Goal: Task Accomplishment & Management: Manage account settings

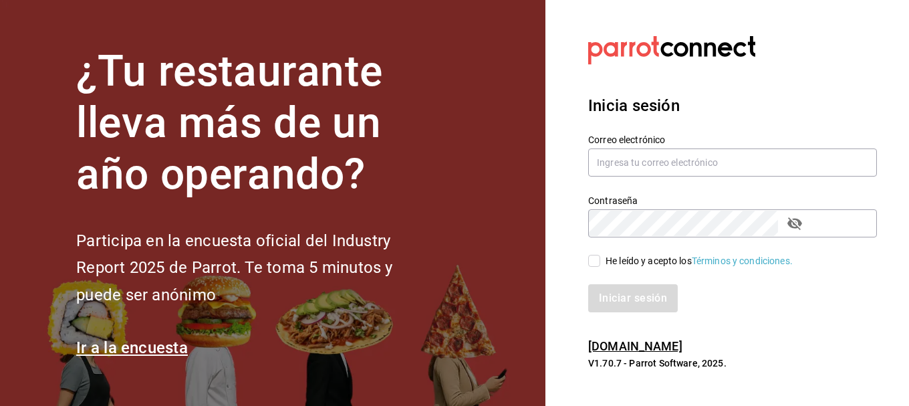
click at [822, 78] on section "Datos incorrectos. Verifica que tu Correo o Contraseña estén bien escritos. Ini…" at bounding box center [727, 203] width 364 height 406
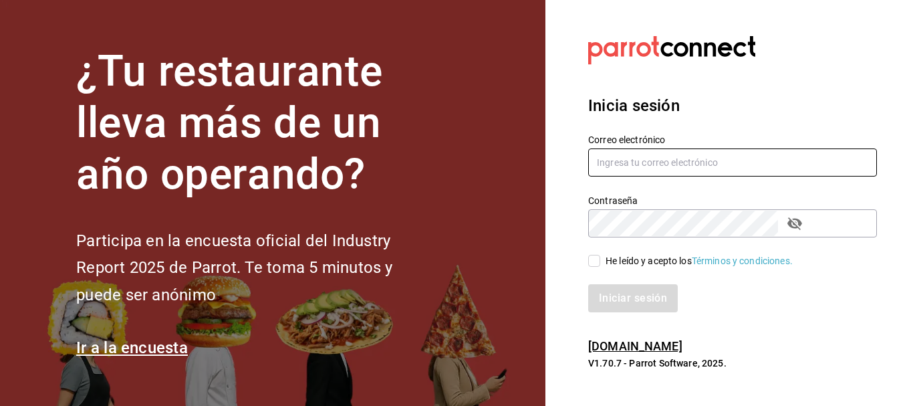
click at [643, 163] on input "text" at bounding box center [732, 162] width 289 height 28
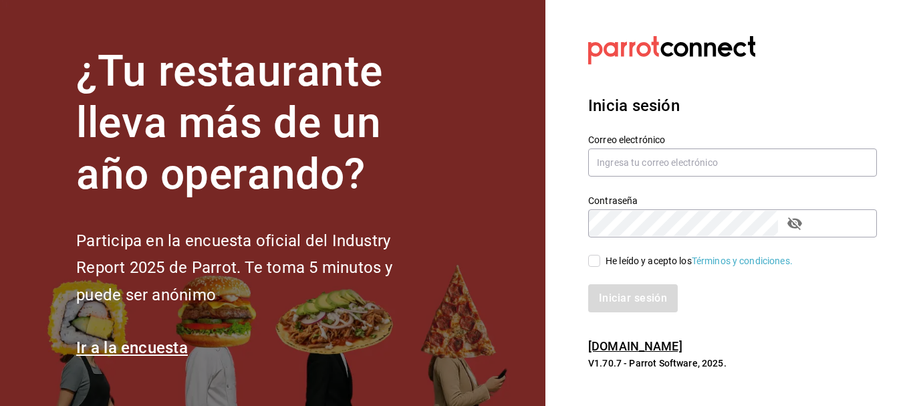
click at [703, 295] on div "Iniciar sesión" at bounding box center [732, 298] width 289 height 28
click at [777, 317] on div "Inicia sesión Correo electrónico Contraseña Contraseña He leído y acepto los Té…" at bounding box center [732, 203] width 289 height 251
click at [601, 353] on link "[DOMAIN_NAME]" at bounding box center [635, 346] width 94 height 14
